Goal: Information Seeking & Learning: Check status

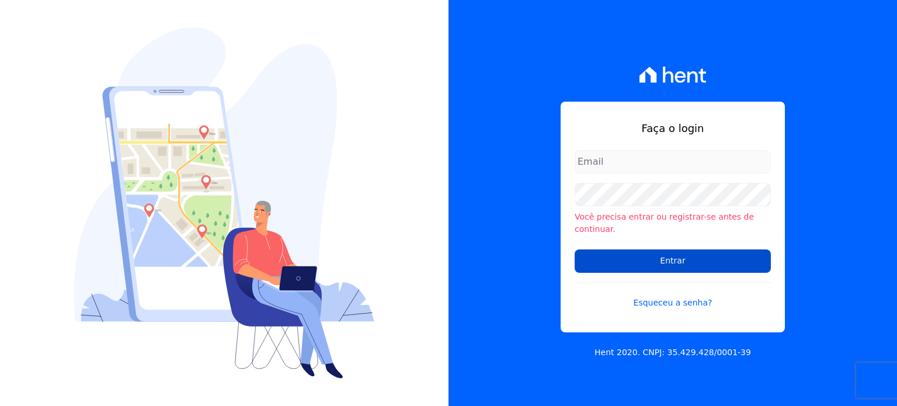
type input "[PERSON_NAME][EMAIL_ADDRESS][DOMAIN_NAME]"
click at [623, 252] on input "Entrar" at bounding box center [673, 260] width 196 height 23
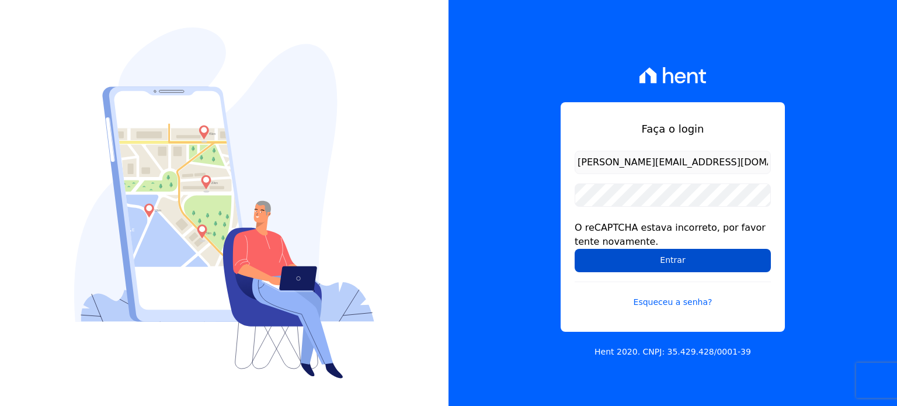
click at [610, 265] on input "Entrar" at bounding box center [673, 260] width 196 height 23
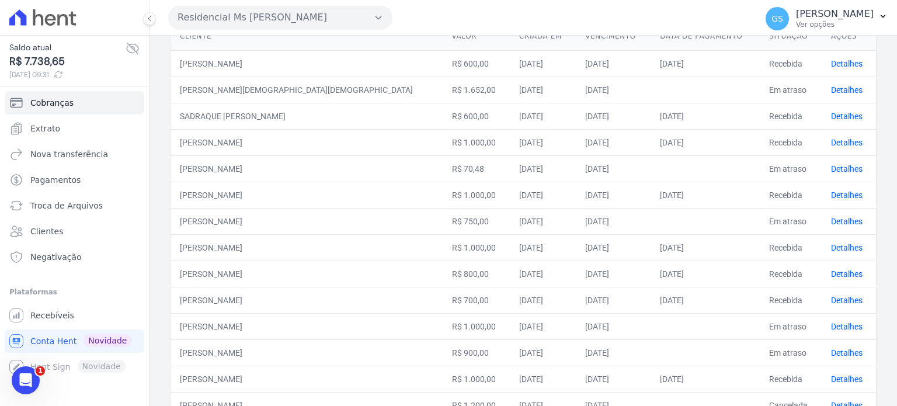
scroll to position [15, 0]
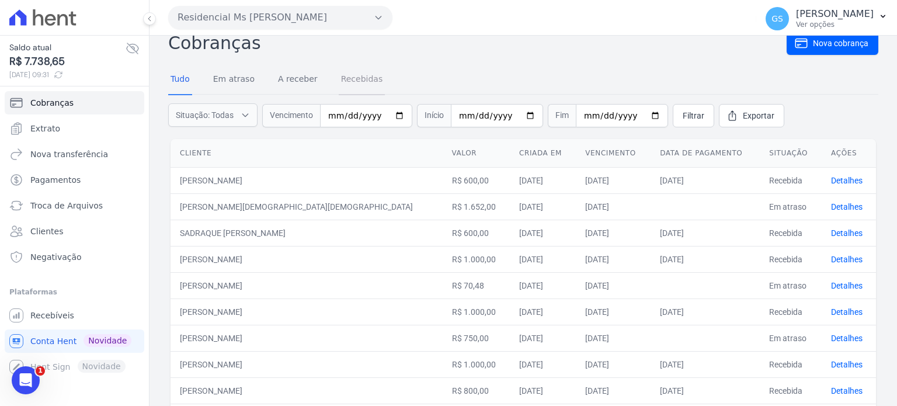
click at [368, 78] on link "Recebidas" at bounding box center [362, 80] width 47 height 30
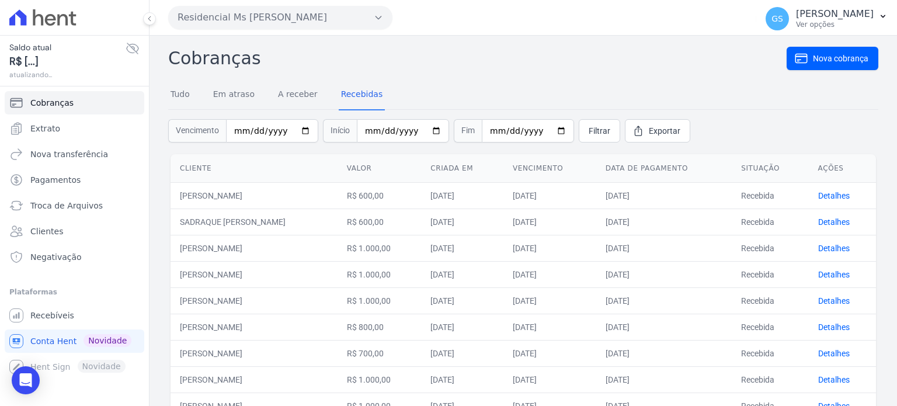
click at [210, 93] on div "Tudo Em atraso A receber Recebidas" at bounding box center [276, 95] width 217 height 30
click at [221, 93] on link "Em atraso" at bounding box center [234, 95] width 46 height 30
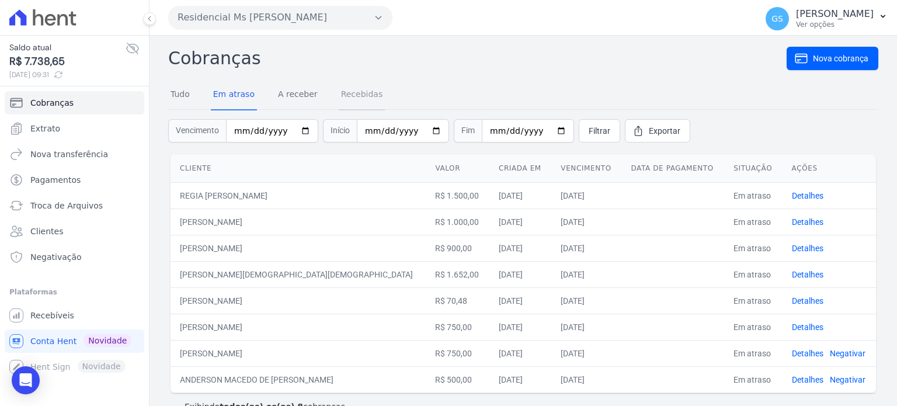
click at [343, 99] on link "Recebidas" at bounding box center [362, 95] width 47 height 30
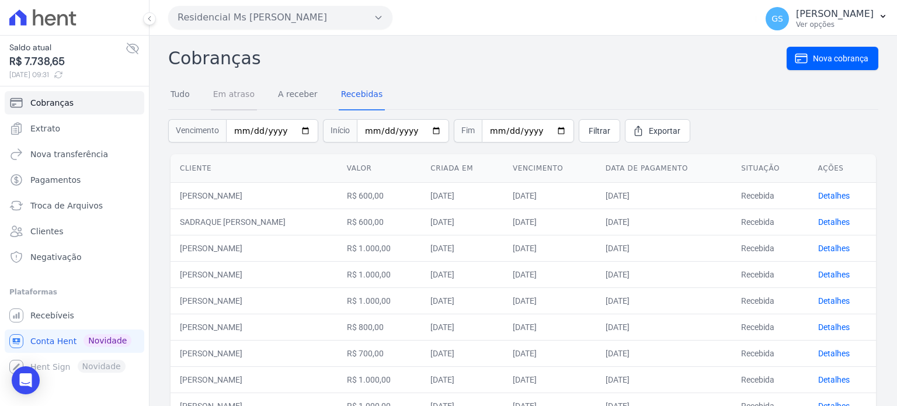
click at [237, 98] on link "Em atraso" at bounding box center [234, 95] width 46 height 30
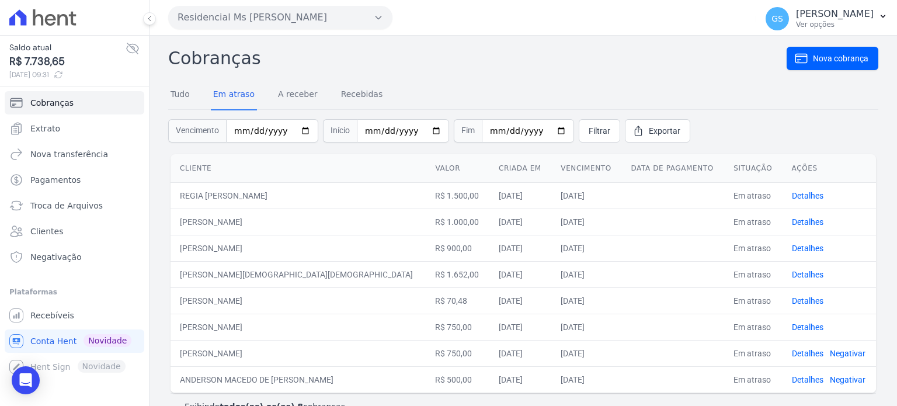
click at [333, 60] on h2 "Cobranças" at bounding box center [477, 58] width 619 height 26
click at [335, 60] on h2 "Cobranças" at bounding box center [477, 58] width 619 height 26
click at [352, 74] on div "Cobranças Nova cobrança Tudo Em atraso A receber Recebidas Vencimento Início Fi…" at bounding box center [523, 233] width 710 height 377
click at [561, 57] on h2 "Cobranças" at bounding box center [477, 58] width 619 height 26
click at [701, 75] on div "Cobranças Nova cobrança Tudo Em atraso A receber Recebidas Vencimento Início Fi…" at bounding box center [523, 233] width 710 height 377
